Goal: Obtain resource: Download file/media

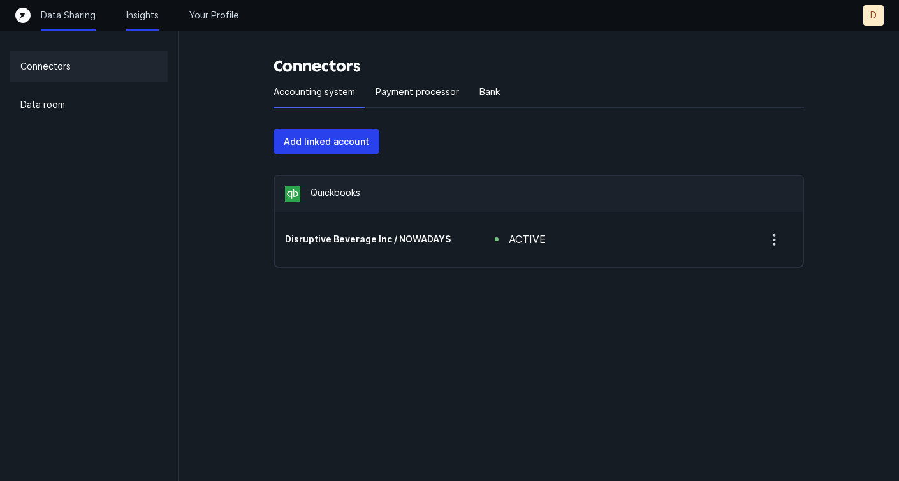
click at [137, 16] on p "Insights" at bounding box center [142, 15] width 33 height 13
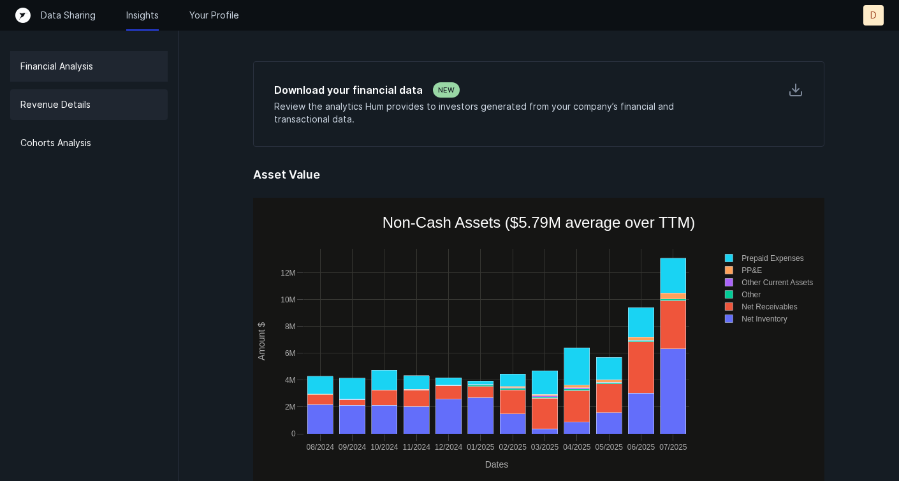
click at [93, 119] on div "Revenue Details" at bounding box center [89, 104] width 158 height 31
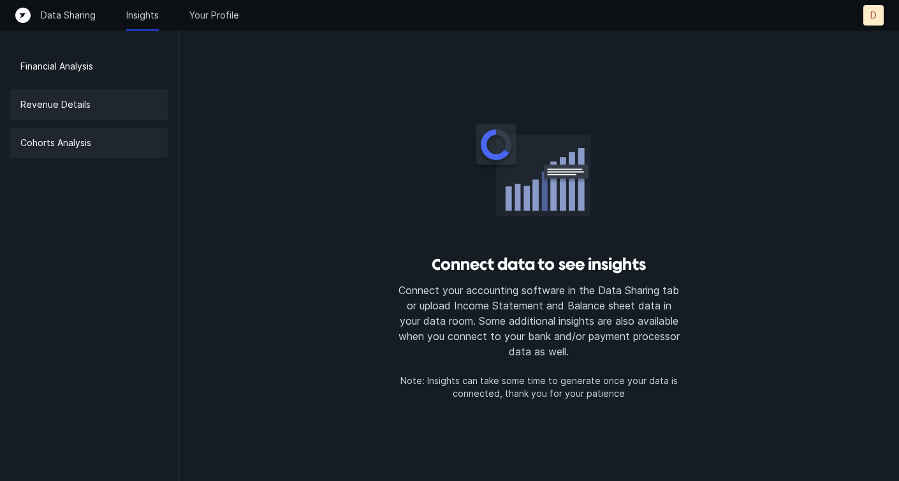
click at [87, 133] on div "Cohorts Analysis" at bounding box center [89, 143] width 158 height 31
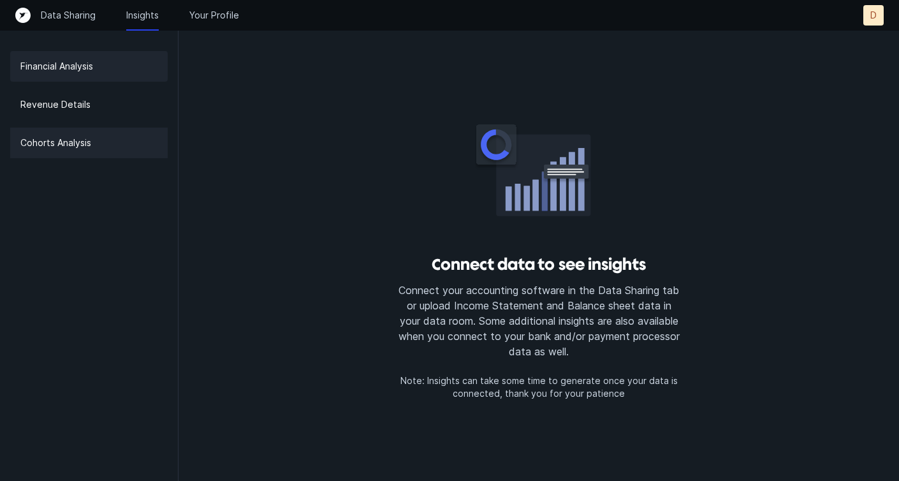
click at [80, 77] on div "Financial Analysis" at bounding box center [89, 66] width 158 height 31
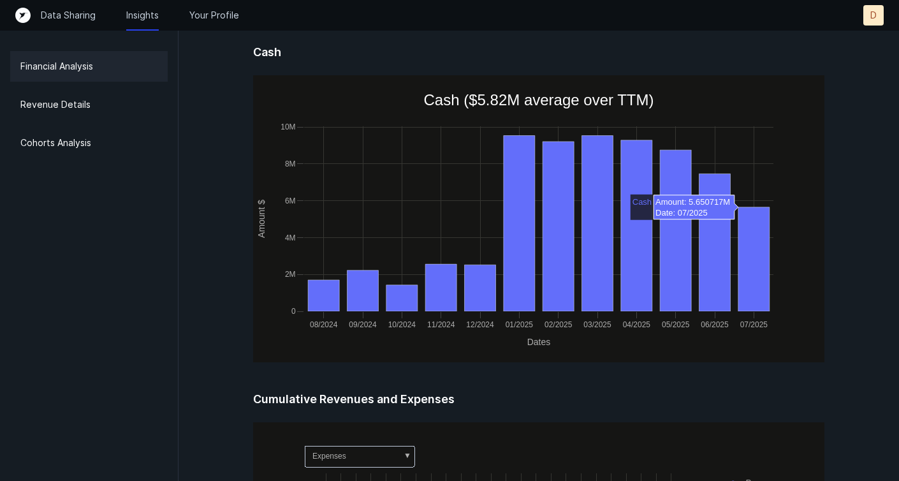
scroll to position [697, 0]
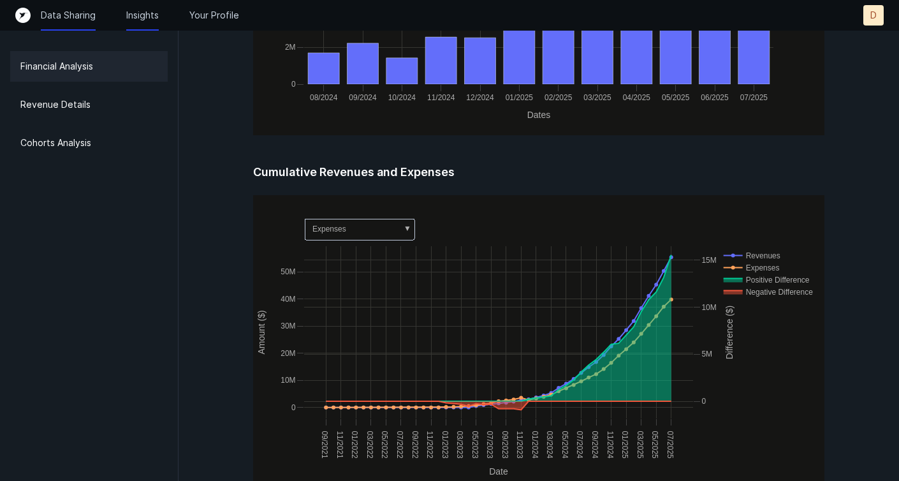
click at [71, 15] on p "Data Sharing" at bounding box center [68, 15] width 55 height 13
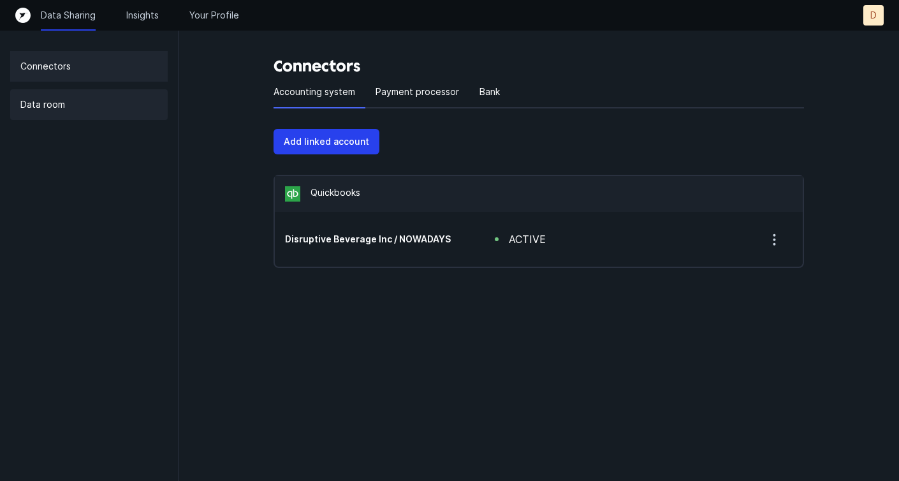
click at [66, 94] on div "Data room" at bounding box center [89, 104] width 158 height 31
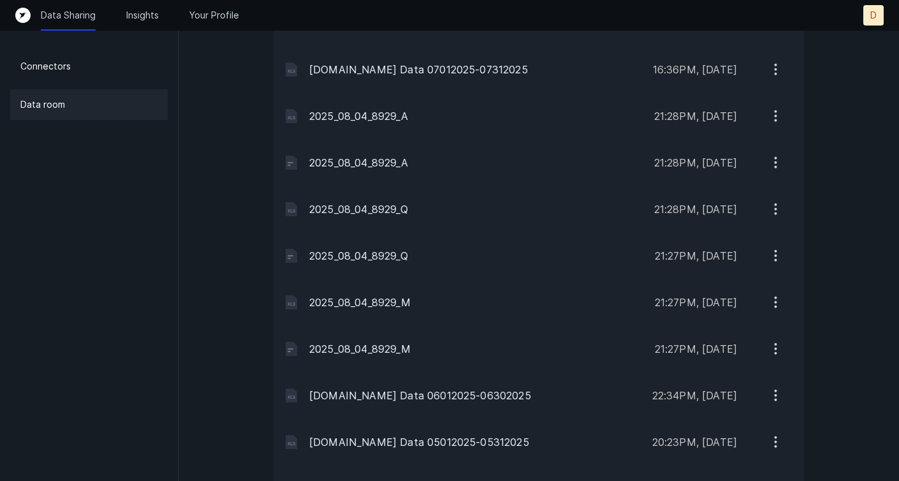
scroll to position [1314, 0]
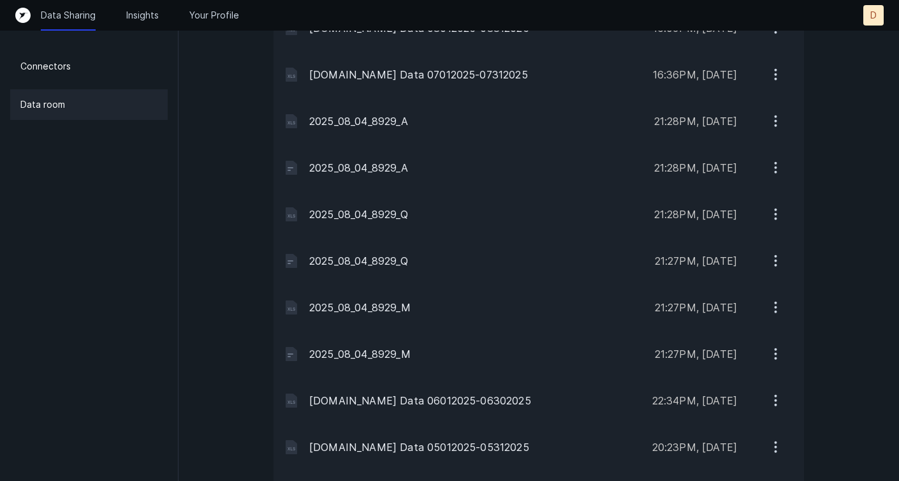
click at [775, 356] on icon "button" at bounding box center [776, 354] width 16 height 16
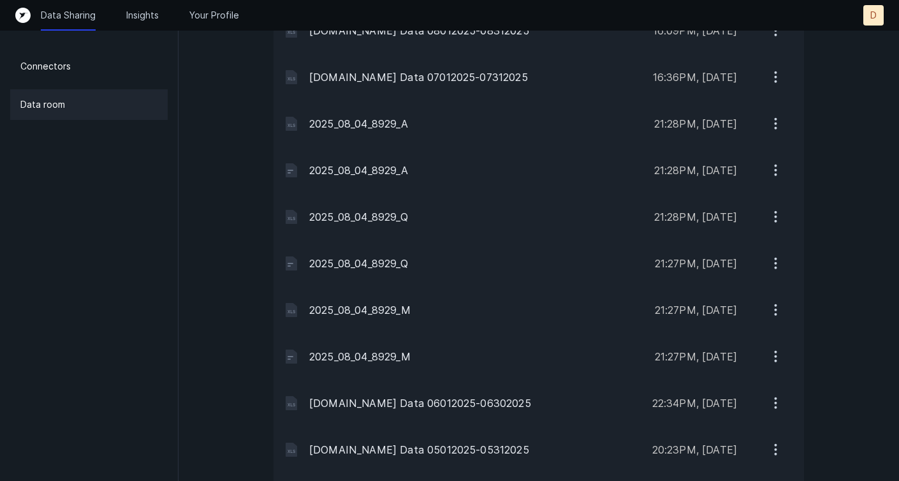
scroll to position [1310, 0]
click at [778, 362] on icon "button" at bounding box center [776, 358] width 16 height 16
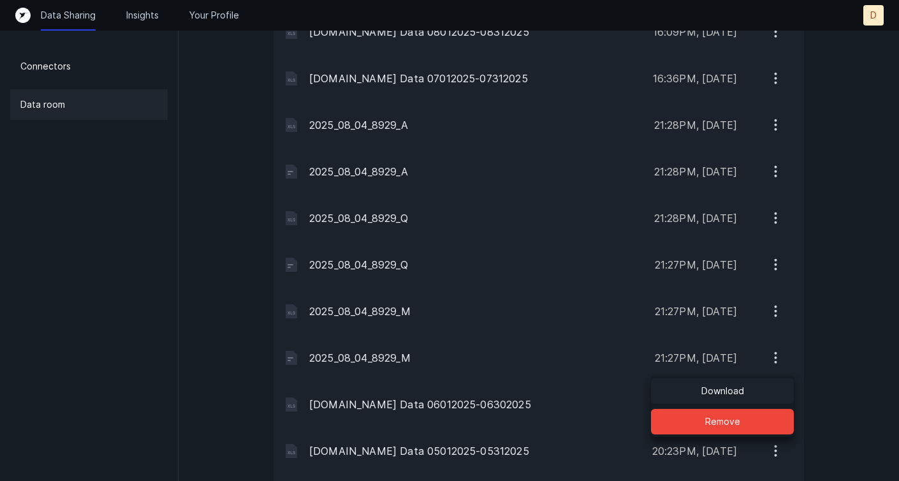
click at [759, 387] on button "Download" at bounding box center [722, 391] width 143 height 26
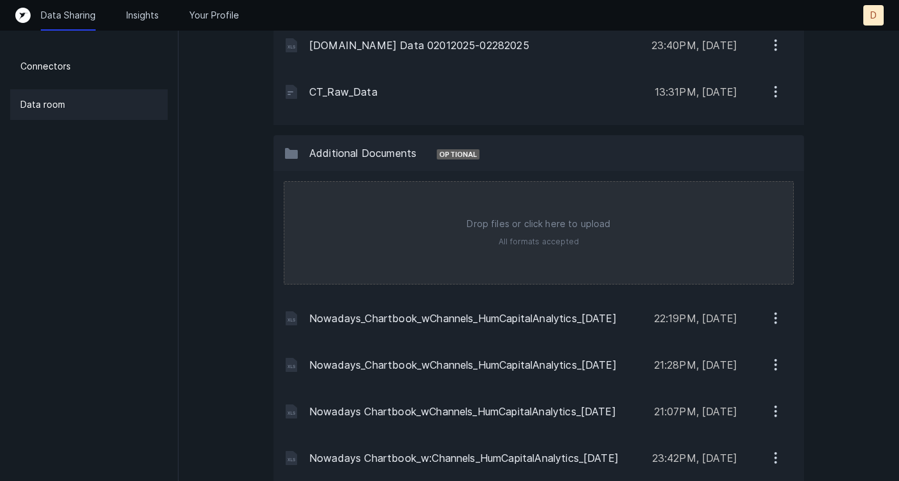
scroll to position [1854, 0]
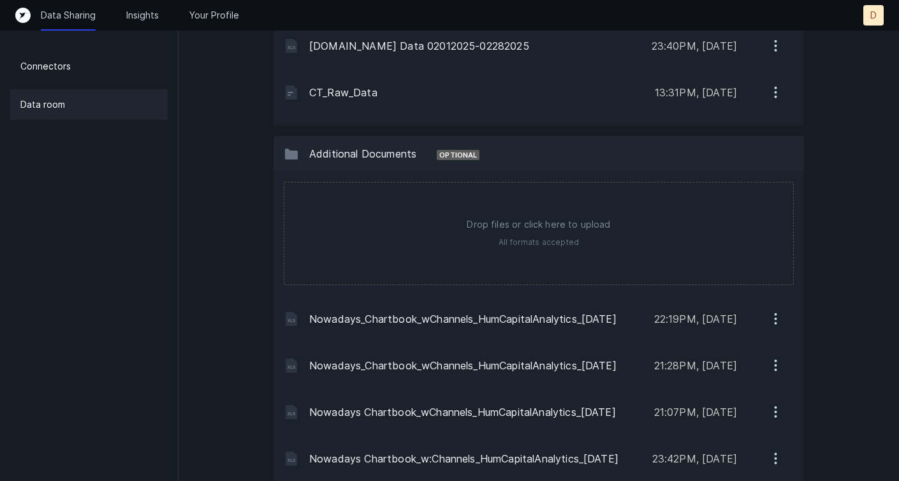
click at [774, 320] on icon "button" at bounding box center [776, 319] width 16 height 16
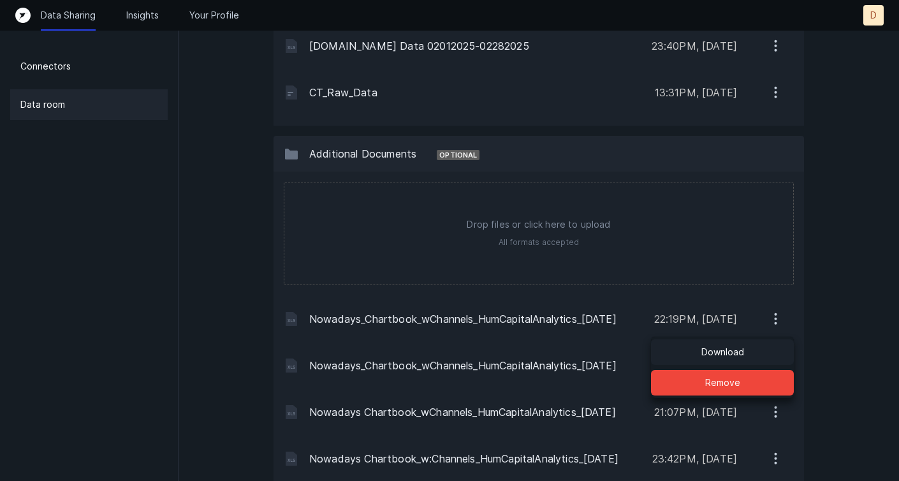
click at [751, 352] on button "Download" at bounding box center [722, 352] width 143 height 26
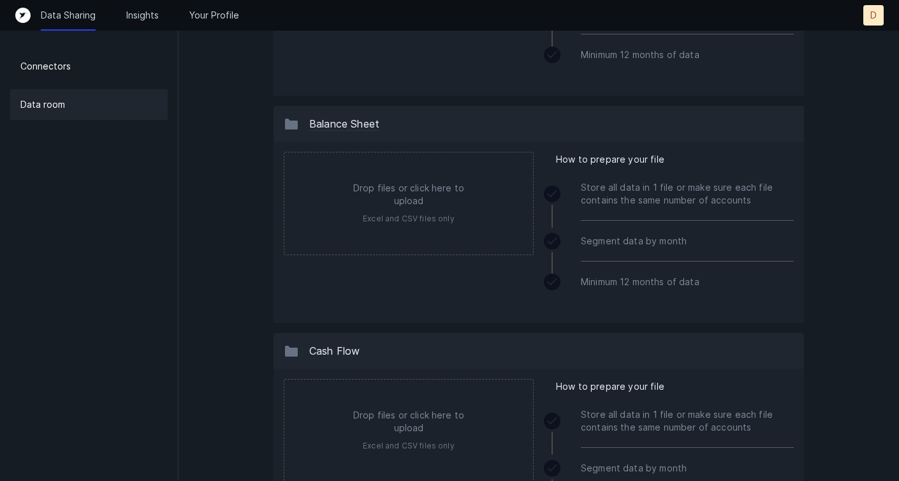
scroll to position [140, 0]
